Goal: Information Seeking & Learning: Learn about a topic

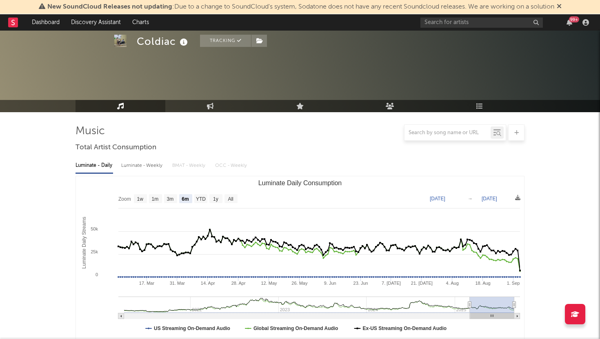
select select "6m"
select select "1w"
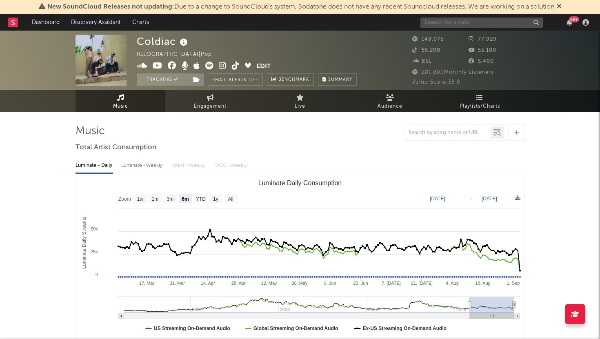
click at [430, 21] on input "text" at bounding box center [481, 23] width 122 height 10
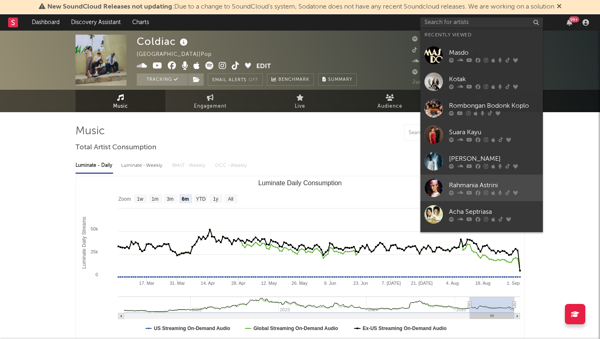
click at [457, 180] on div "Rahmania Astrini" at bounding box center [494, 185] width 90 height 10
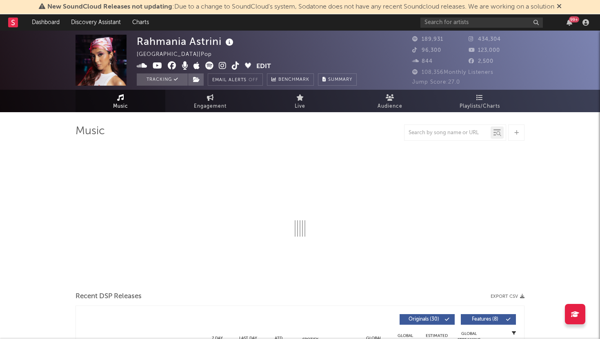
select select "6m"
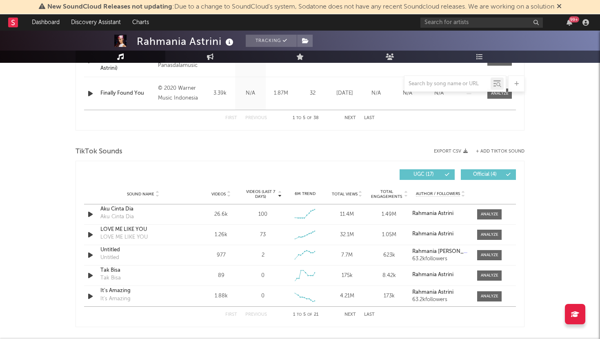
scroll to position [478, 0]
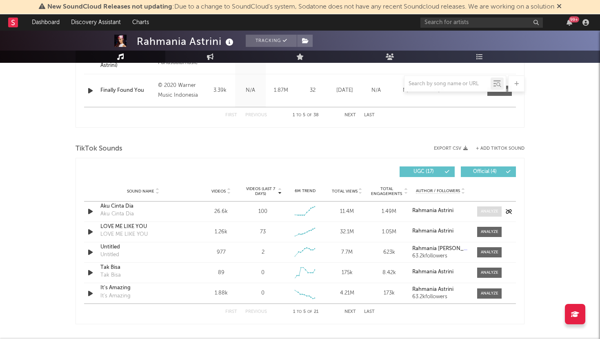
click at [481, 211] on div at bounding box center [490, 212] width 18 height 6
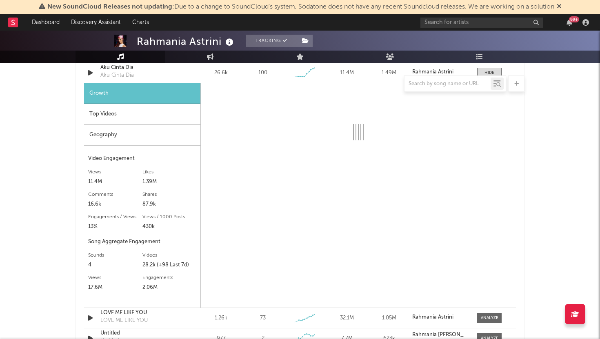
scroll to position [617, 0]
select select "6m"
